Goal: Task Accomplishment & Management: Use online tool/utility

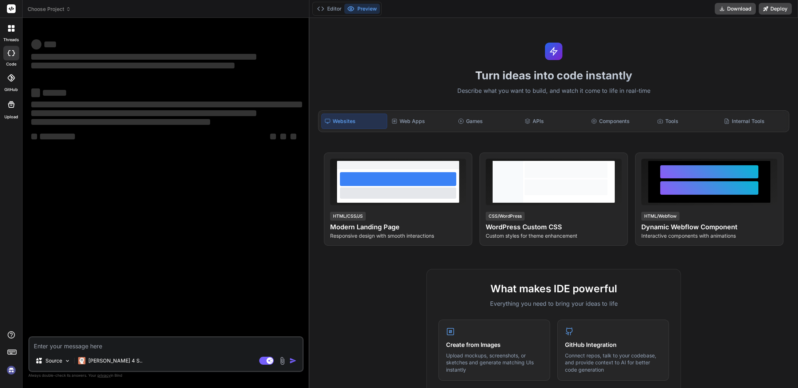
type textarea "x"
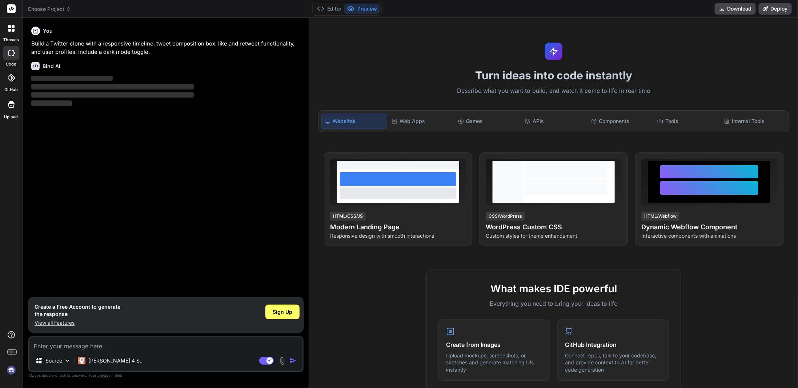
click at [9, 29] on icon at bounding box center [9, 30] width 3 height 3
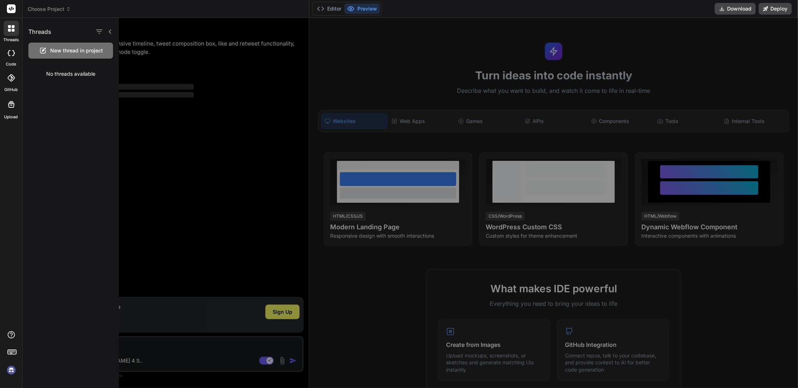
click at [12, 9] on rect at bounding box center [11, 8] width 9 height 9
click at [15, 53] on icon at bounding box center [13, 53] width 3 height 6
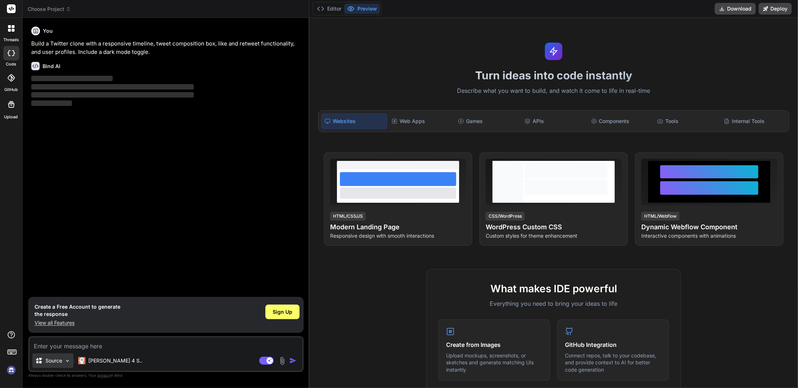
click at [63, 358] on div "Source" at bounding box center [52, 360] width 41 height 15
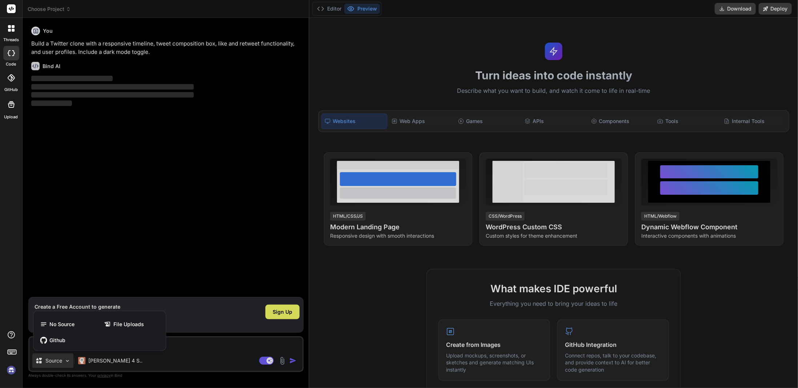
click at [100, 360] on div at bounding box center [399, 194] width 798 height 388
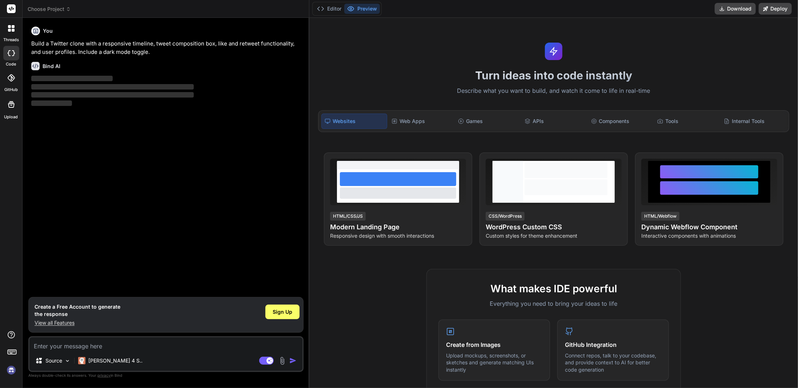
click at [100, 360] on p "[PERSON_NAME] 4 S.." at bounding box center [115, 360] width 54 height 7
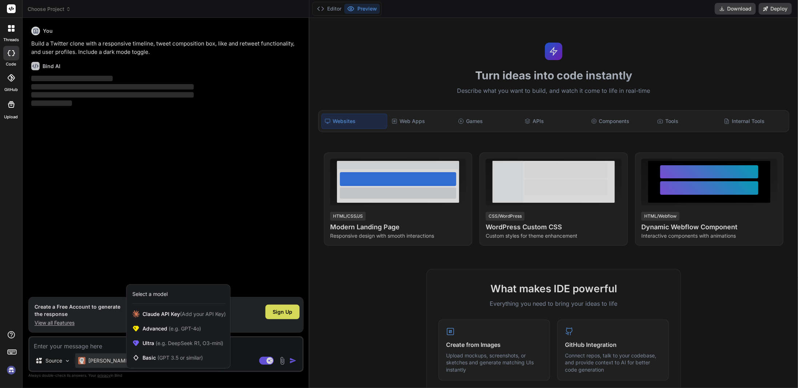
click at [65, 323] on div at bounding box center [399, 194] width 798 height 388
type textarea "x"
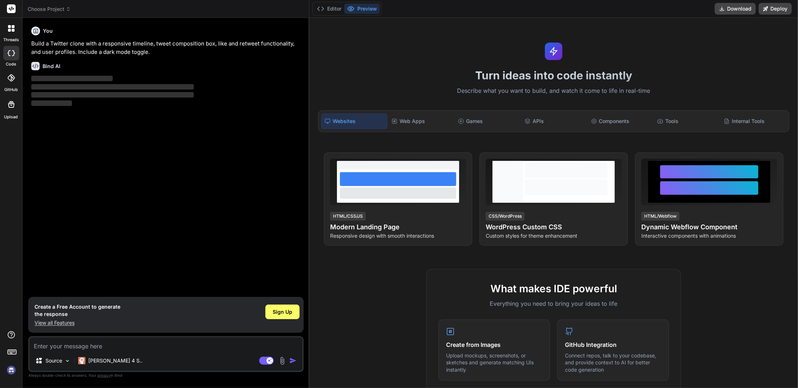
click at [65, 323] on p "View all Features" at bounding box center [78, 322] width 86 height 7
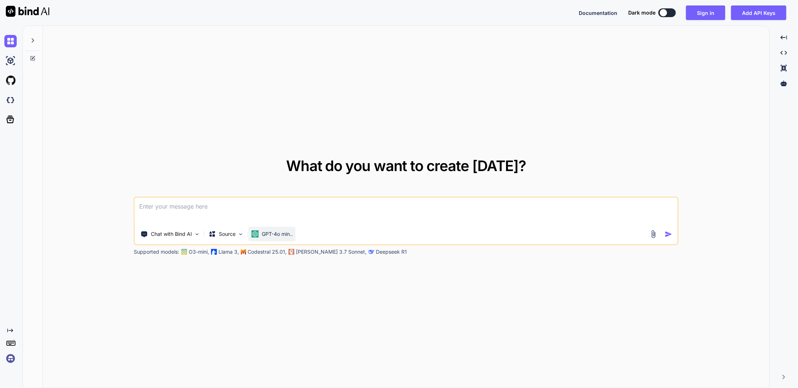
click at [288, 232] on p "GPT-4o min.." at bounding box center [277, 233] width 31 height 7
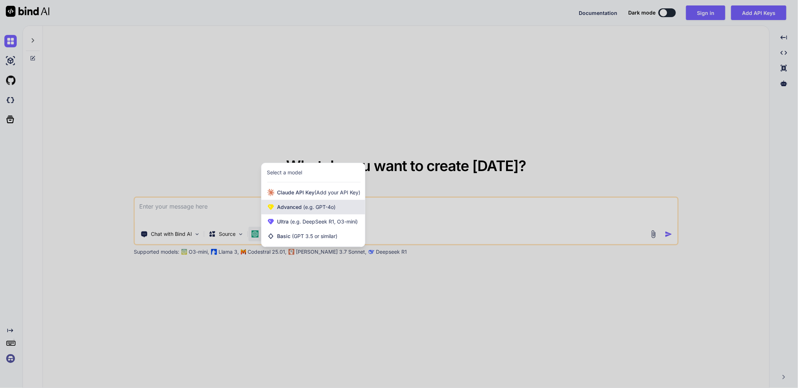
click at [295, 207] on span "Advanced (e.g. GPT-4o)" at bounding box center [306, 206] width 59 height 7
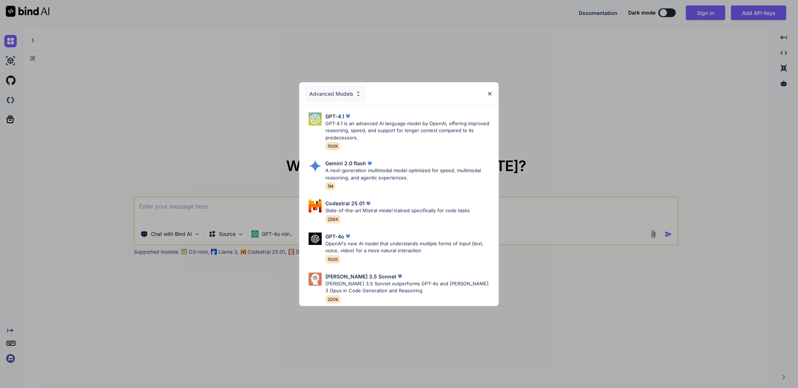
click at [322, 96] on div "Advanced Models" at bounding box center [335, 94] width 61 height 16
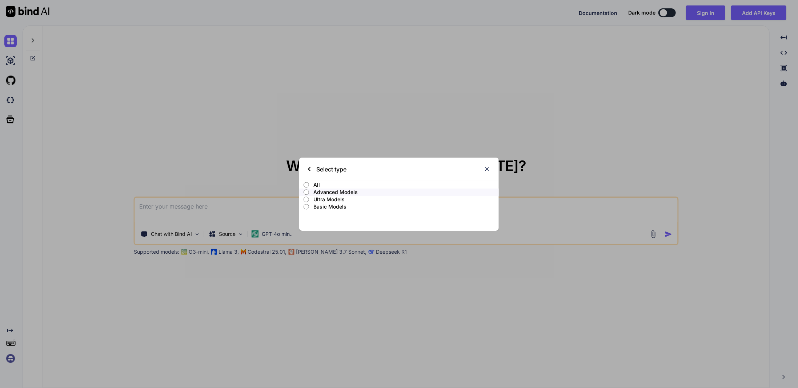
click at [309, 200] on input "Ultra Models" at bounding box center [306, 199] width 5 height 6
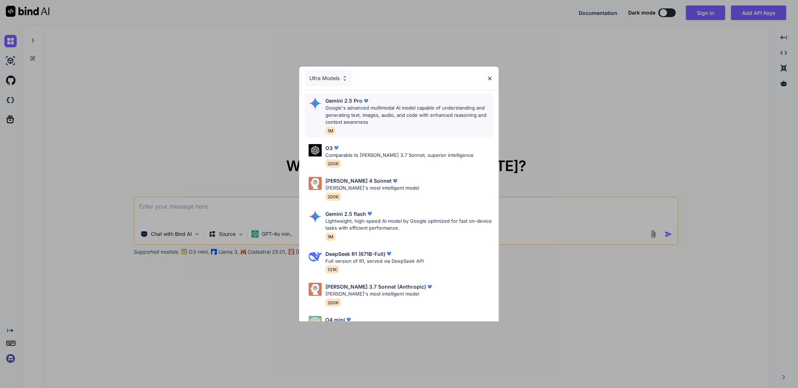
click at [355, 101] on p "Gemini 2.5 Pro" at bounding box center [343, 101] width 37 height 8
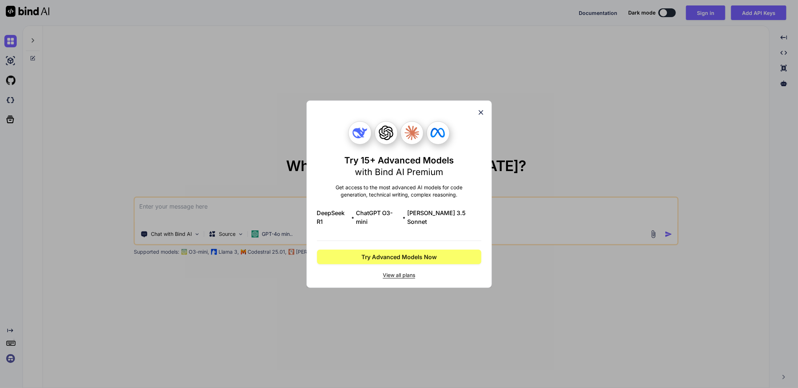
click at [484, 116] on icon at bounding box center [481, 112] width 8 height 8
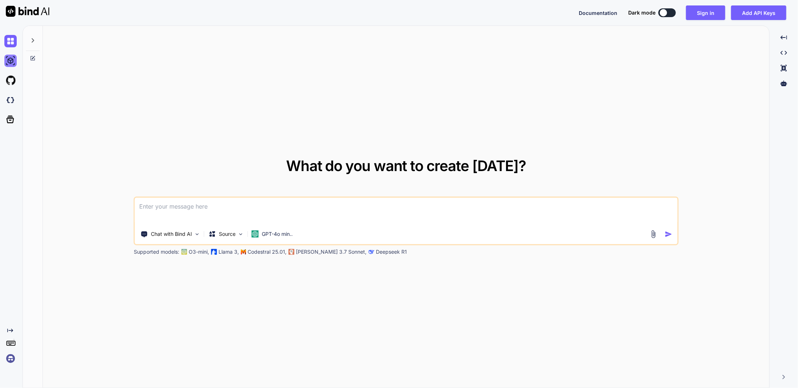
click at [13, 61] on img at bounding box center [10, 61] width 12 height 12
type textarea "x"
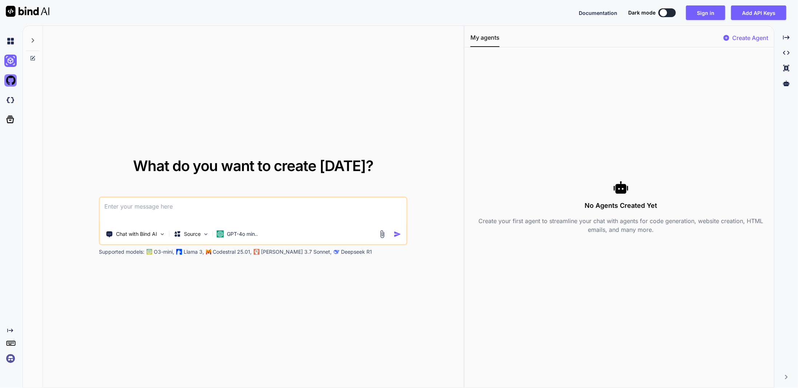
click at [12, 85] on img at bounding box center [10, 80] width 12 height 12
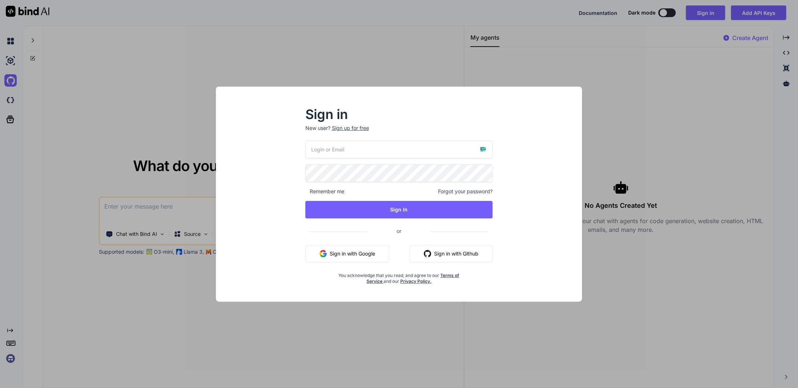
click at [180, 257] on div "Sign in New user? Sign up for free Remember me Forgot your password? Sign In or…" at bounding box center [399, 194] width 798 height 388
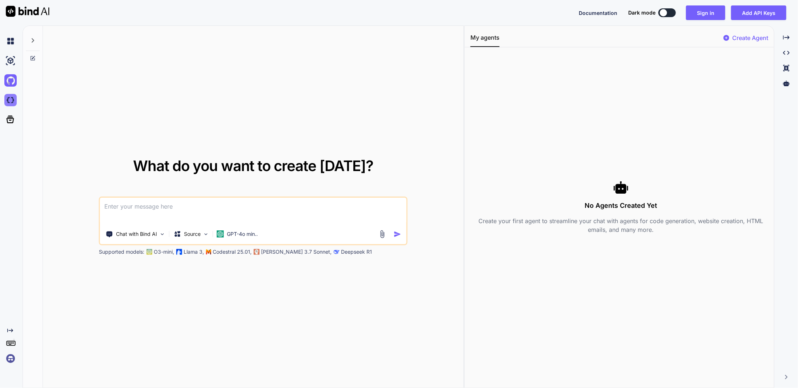
click at [11, 103] on img at bounding box center [10, 100] width 12 height 12
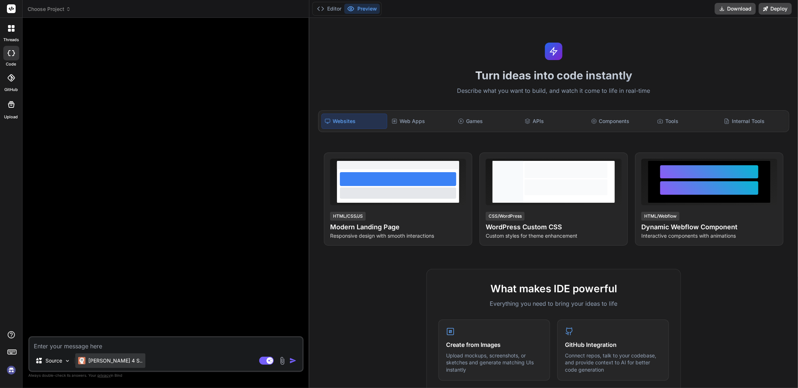
click at [108, 358] on p "[PERSON_NAME] 4 S.." at bounding box center [115, 360] width 54 height 7
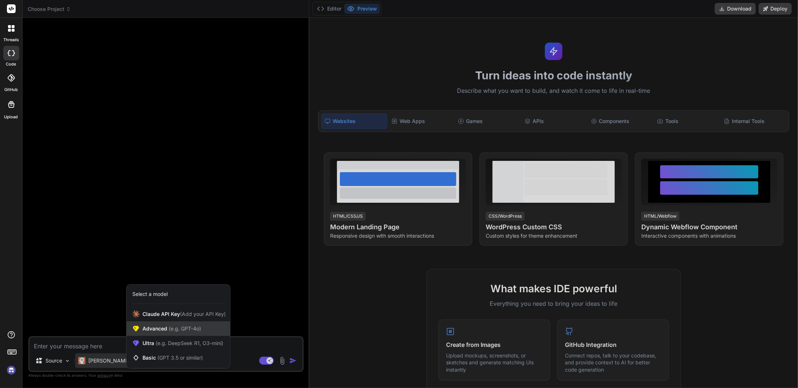
click at [203, 329] on div "Advanced (e.g. GPT-4o)" at bounding box center [179, 328] width 104 height 15
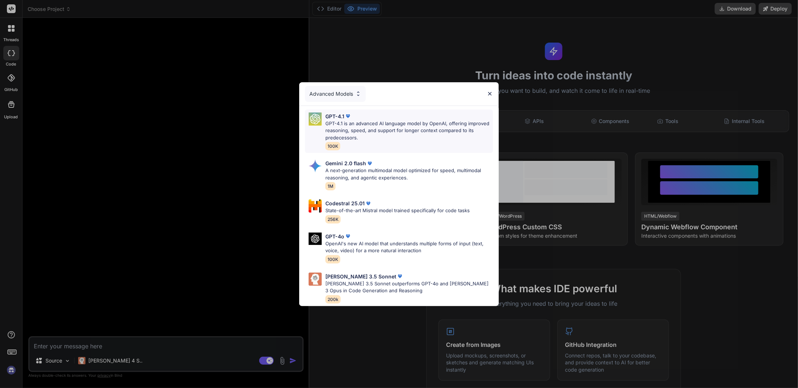
click at [337, 129] on p "GPT-4.1 is an advanced AI language model by OpenAI, offering improved reasoning…" at bounding box center [409, 130] width 168 height 21
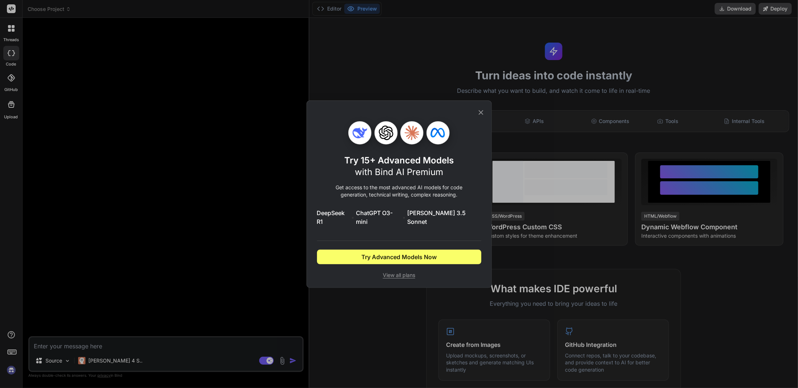
click at [481, 116] on icon at bounding box center [481, 112] width 8 height 8
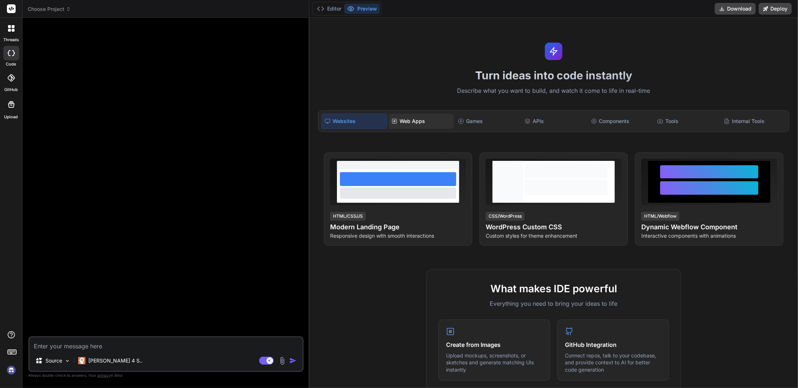
click at [415, 122] on div "Web Apps" at bounding box center [421, 120] width 65 height 15
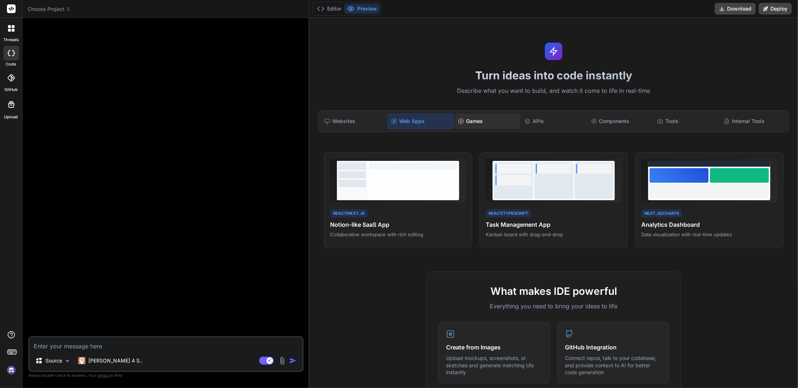
click at [481, 121] on div "Games" at bounding box center [487, 120] width 65 height 15
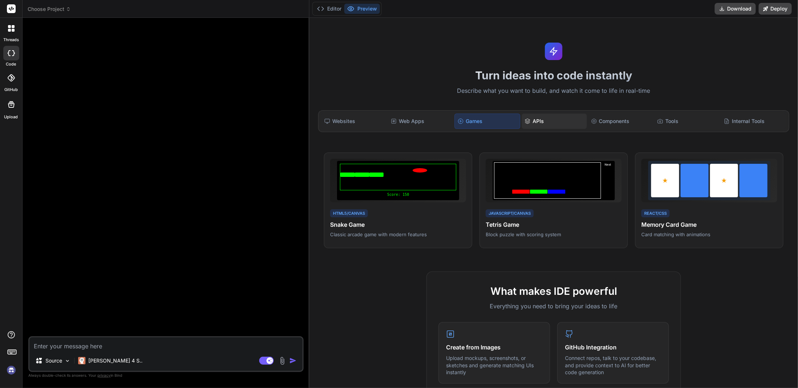
click at [545, 118] on div "APIs" at bounding box center [554, 120] width 65 height 15
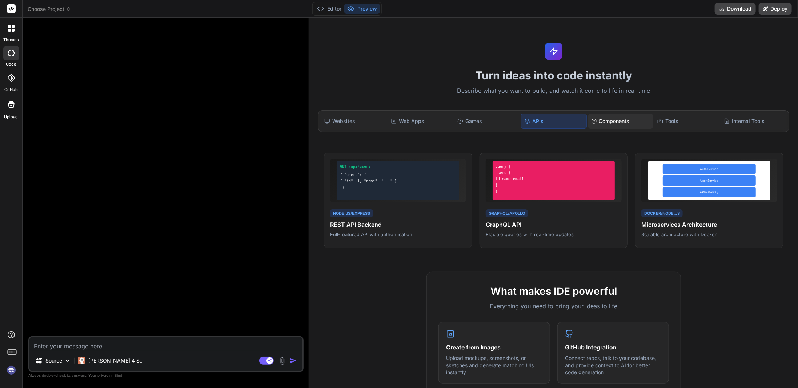
click at [614, 122] on div "Components" at bounding box center [620, 120] width 65 height 15
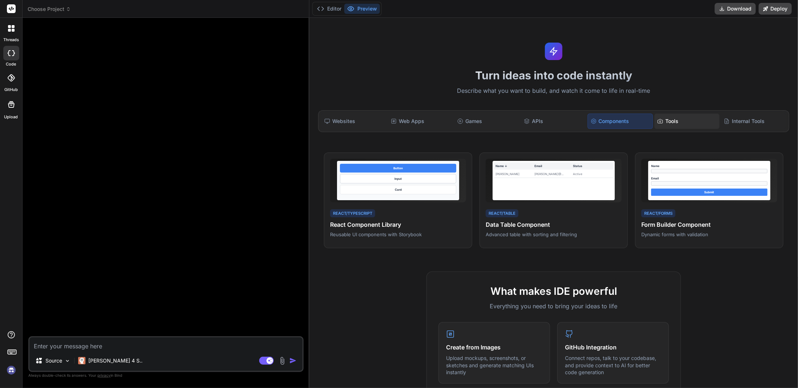
click at [683, 122] on div "Tools" at bounding box center [686, 120] width 65 height 15
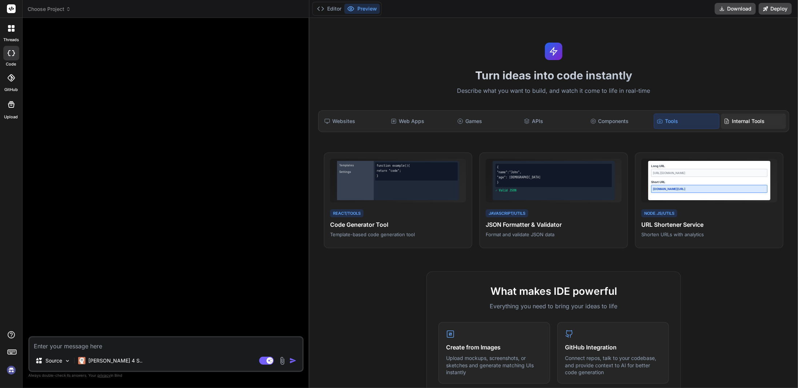
click at [734, 118] on div "Internal Tools" at bounding box center [753, 120] width 65 height 15
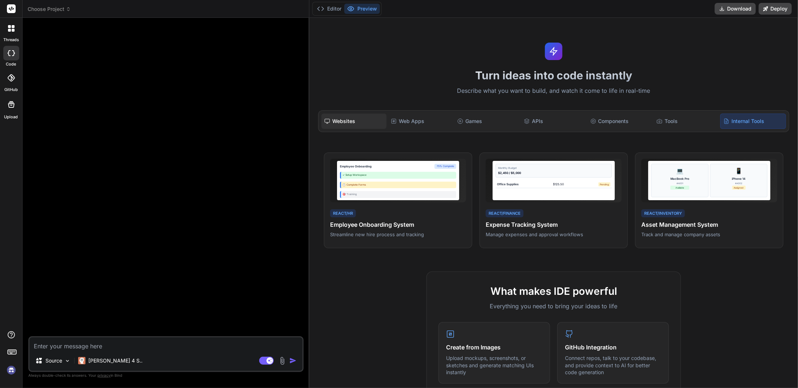
click at [363, 118] on div "Websites" at bounding box center [353, 120] width 65 height 15
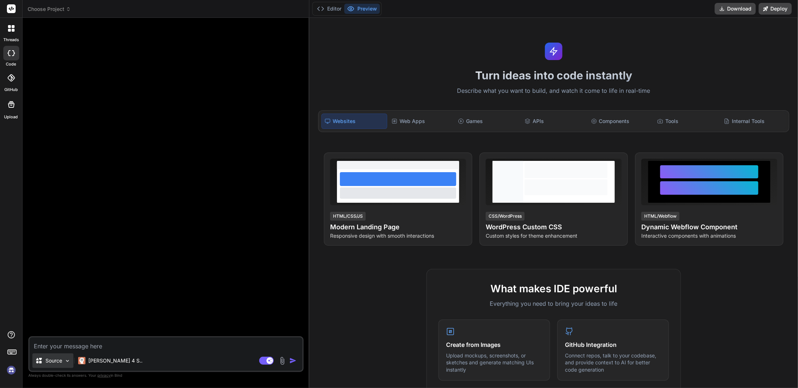
click at [57, 361] on p "Source" at bounding box center [53, 360] width 17 height 7
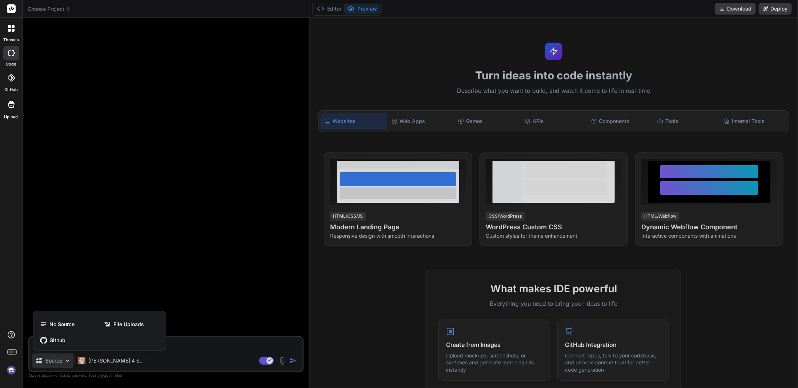
click at [102, 362] on div at bounding box center [399, 194] width 798 height 388
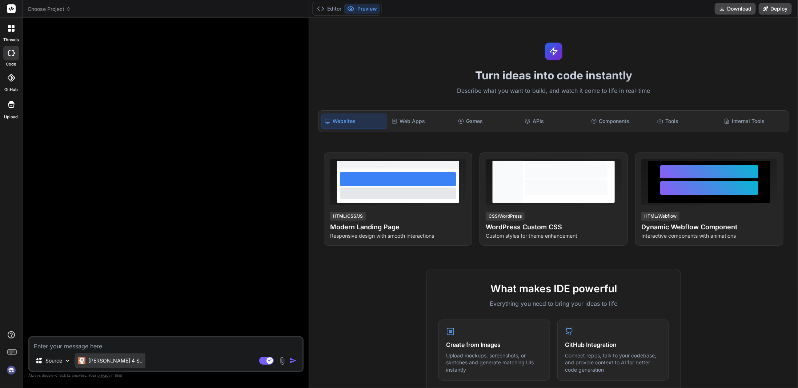
click at [103, 362] on p "[PERSON_NAME] 4 S.." at bounding box center [115, 360] width 54 height 7
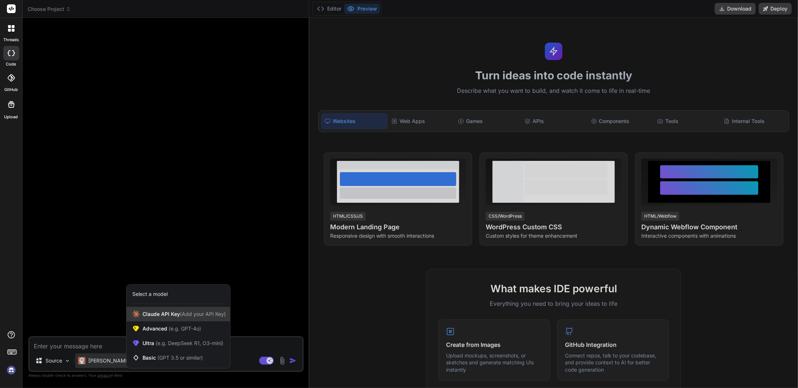
click at [168, 317] on span "Claude API Key (Add your API Key)" at bounding box center [184, 313] width 83 height 7
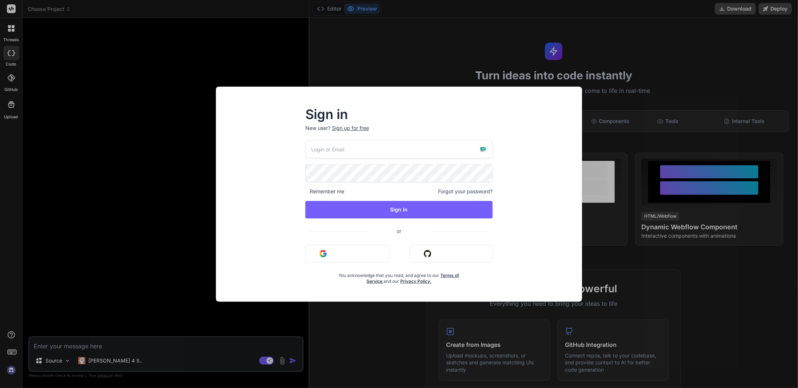
click at [323, 256] on img "button" at bounding box center [323, 253] width 7 height 7
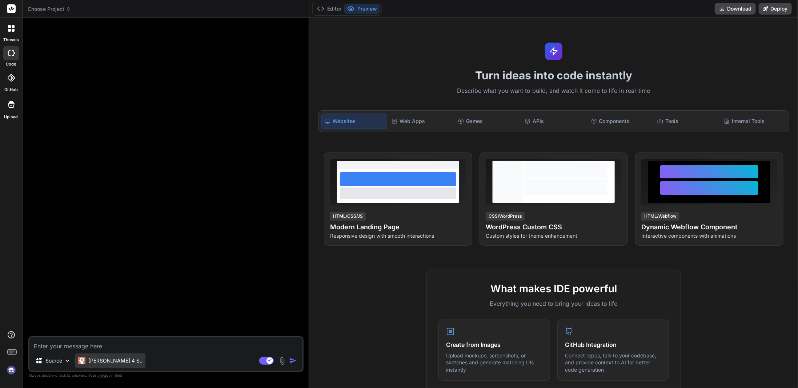
click at [100, 361] on p "[PERSON_NAME] 4 S.." at bounding box center [115, 360] width 54 height 7
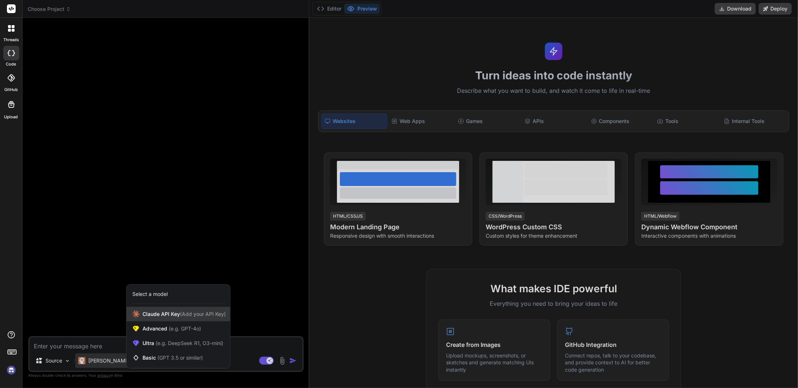
click at [168, 314] on span "Claude API Key (Add your API Key)" at bounding box center [184, 313] width 83 height 7
type textarea "x"
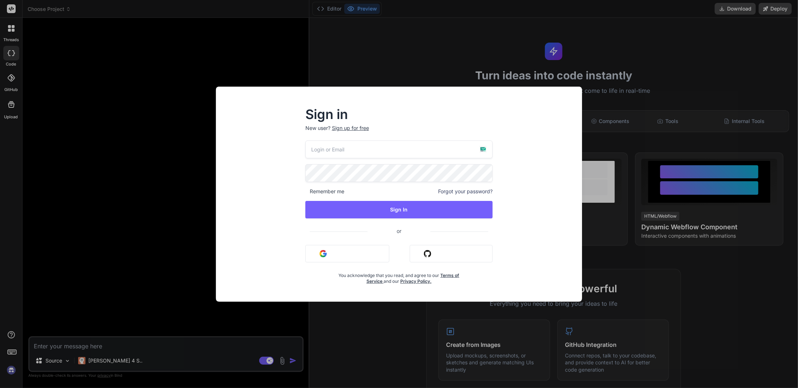
click at [449, 273] on link "Terms of Service" at bounding box center [413, 277] width 93 height 11
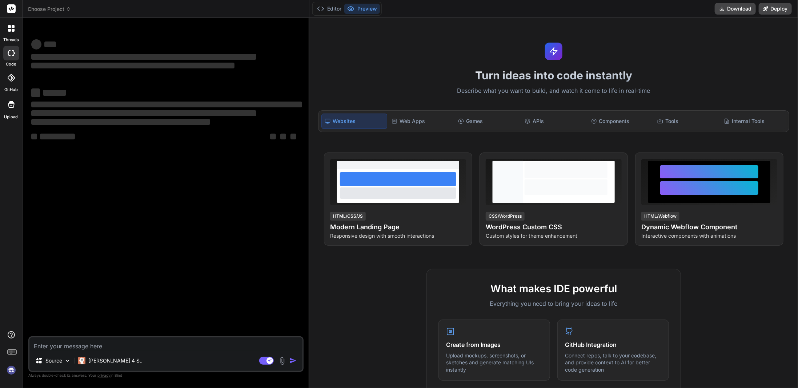
type textarea "x"
